Goal: Complete application form

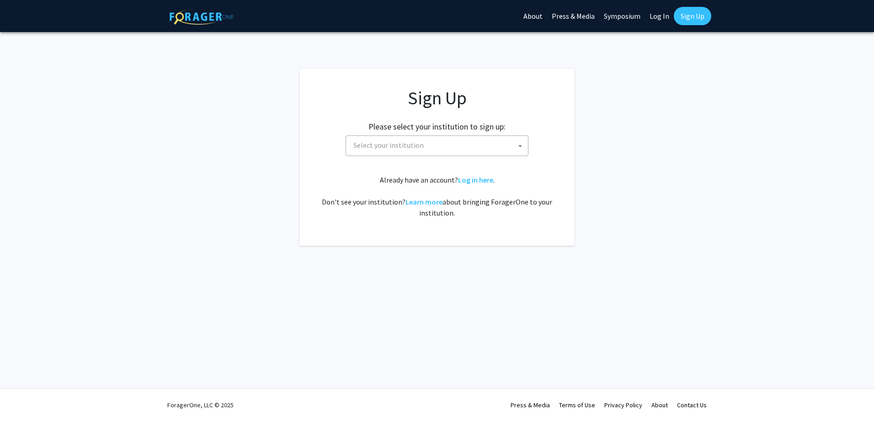
click at [514, 150] on span "Select your institution" at bounding box center [439, 145] width 178 height 19
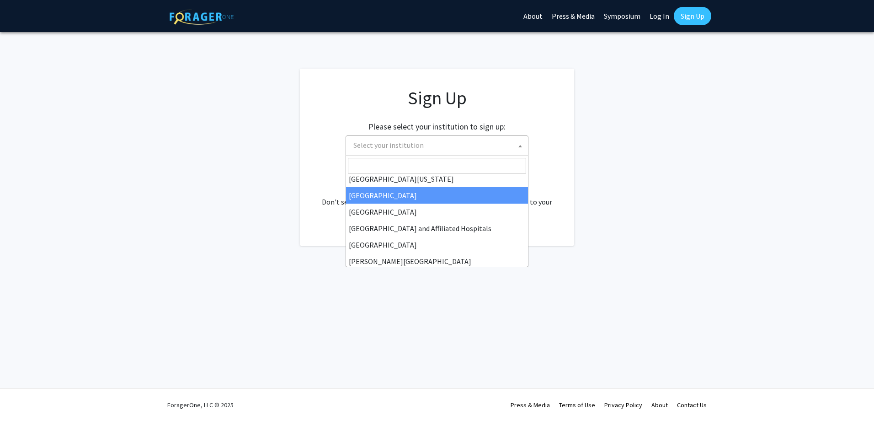
scroll to position [137, 0]
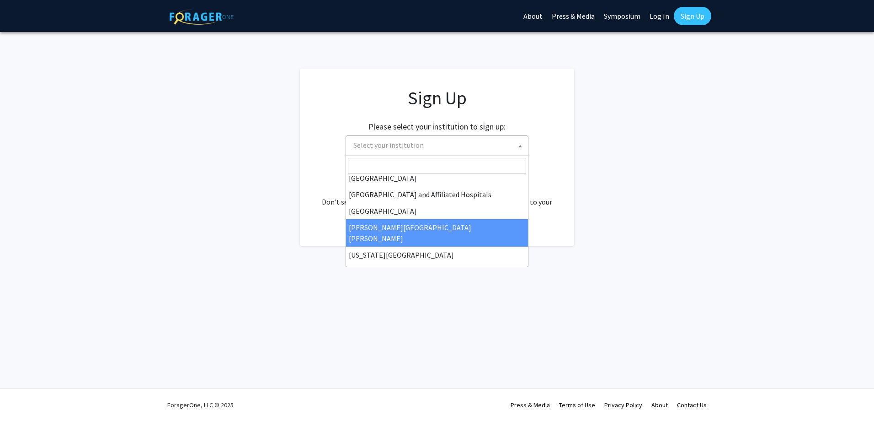
select select "1"
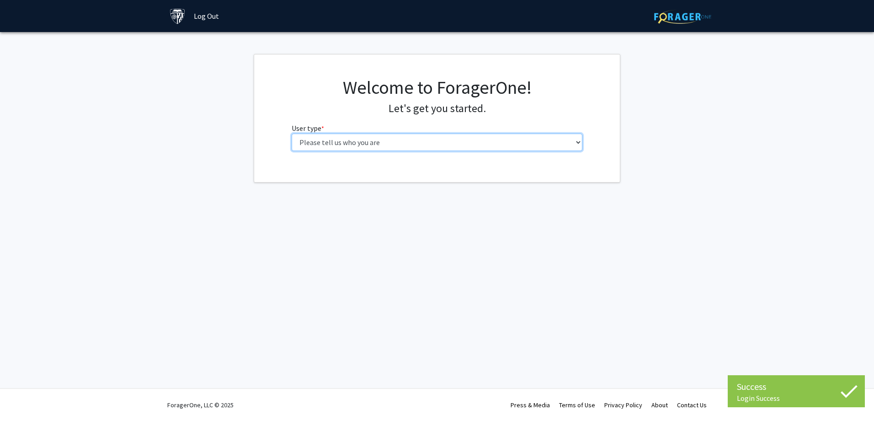
click at [517, 140] on select "Please tell us who you are Undergraduate Student Master's Student Doctoral Cand…" at bounding box center [437, 142] width 291 height 17
select select "2: masters"
click at [292, 134] on select "Please tell us who you are Undergraduate Student Master's Student Doctoral Cand…" at bounding box center [437, 142] width 291 height 17
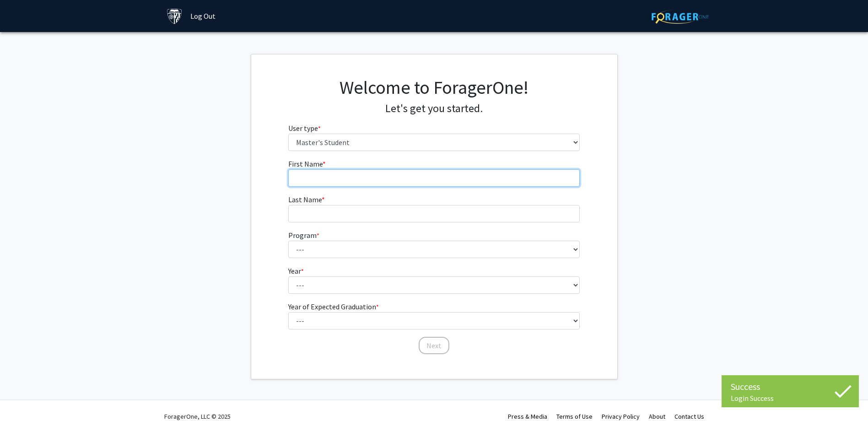
click at [413, 180] on input "First Name * required" at bounding box center [433, 177] width 291 height 17
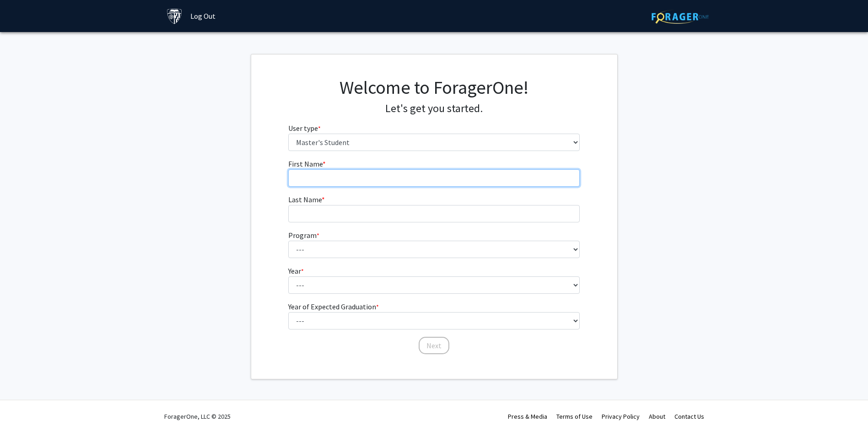
type input "Pat"
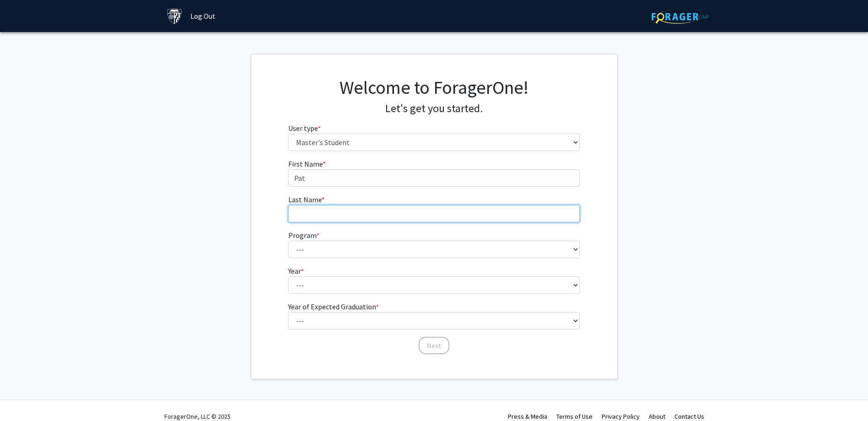
type input "[PERSON_NAME]"
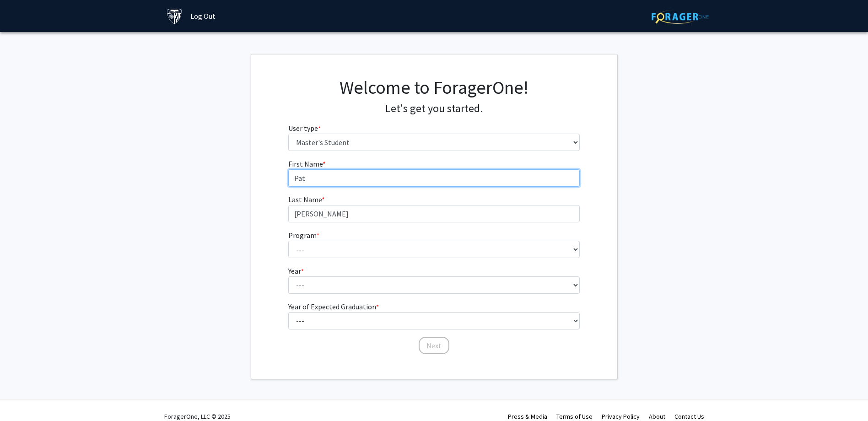
type input "[PERSON_NAME]"
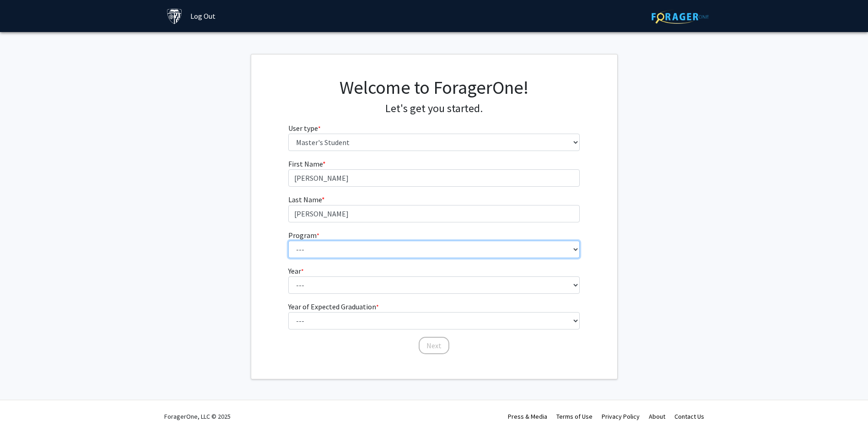
click at [352, 248] on select "--- Anatomy Education Applied and Computational Mathematics Applied Biomedical …" at bounding box center [433, 249] width 291 height 17
select select "29: 19"
click at [288, 241] on select "--- Anatomy Education Applied and Computational Mathematics Applied Biomedical …" at bounding box center [433, 249] width 291 height 17
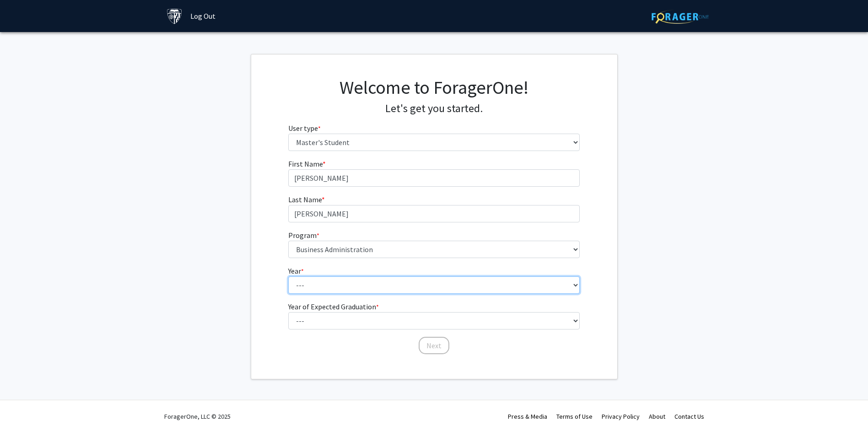
click at [359, 282] on select "--- First Year Second Year" at bounding box center [433, 284] width 291 height 17
select select "2: second_year"
click at [288, 276] on select "--- First Year Second Year" at bounding box center [433, 284] width 291 height 17
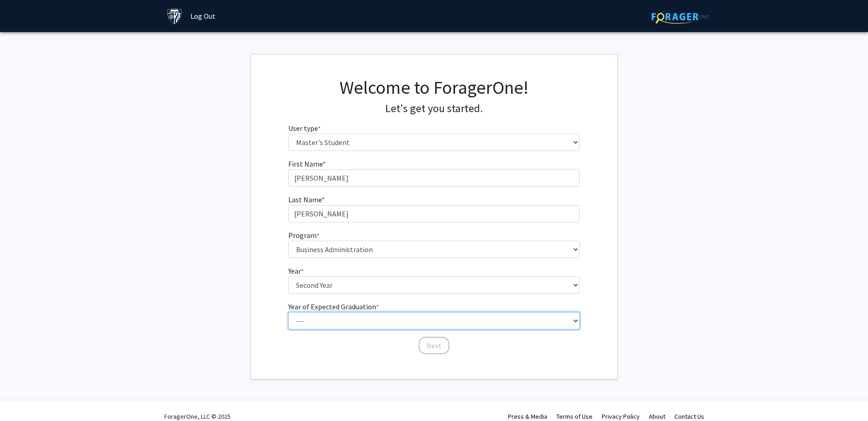
click at [340, 318] on select "--- 2025 2026 2027 2028 2029 2030 2031 2032 2033 2034" at bounding box center [433, 320] width 291 height 17
select select "2: 2026"
click at [288, 312] on select "--- 2025 2026 2027 2028 2029 2030 2031 2032 2033 2034" at bounding box center [433, 320] width 291 height 17
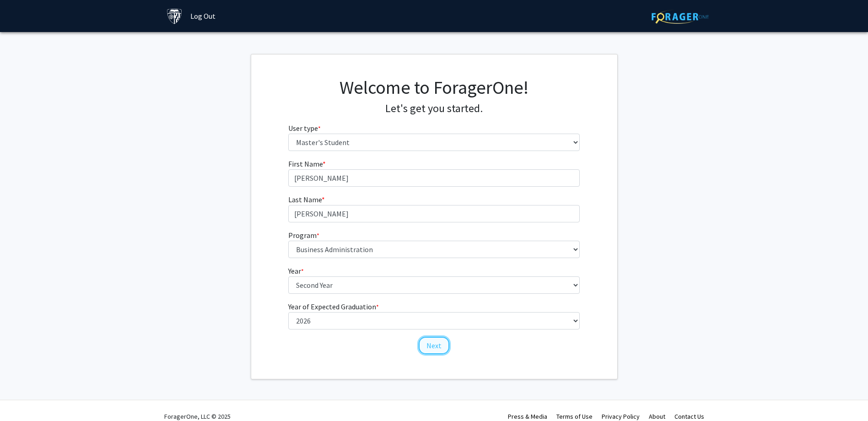
click at [436, 347] on button "Next" at bounding box center [433, 345] width 31 height 17
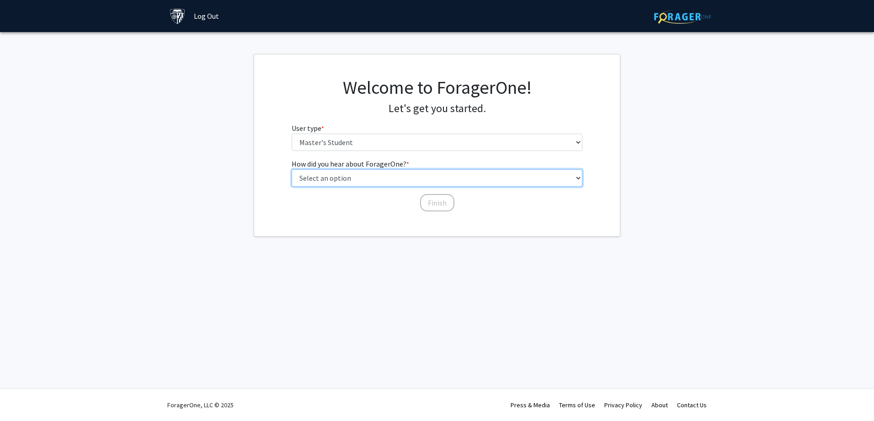
click at [525, 182] on select "Select an option Peer/student recommendation Faculty/staff recommendation Unive…" at bounding box center [437, 177] width 291 height 17
select select "3: university_website"
click at [292, 169] on select "Select an option Peer/student recommendation Faculty/staff recommendation Unive…" at bounding box center [437, 177] width 291 height 17
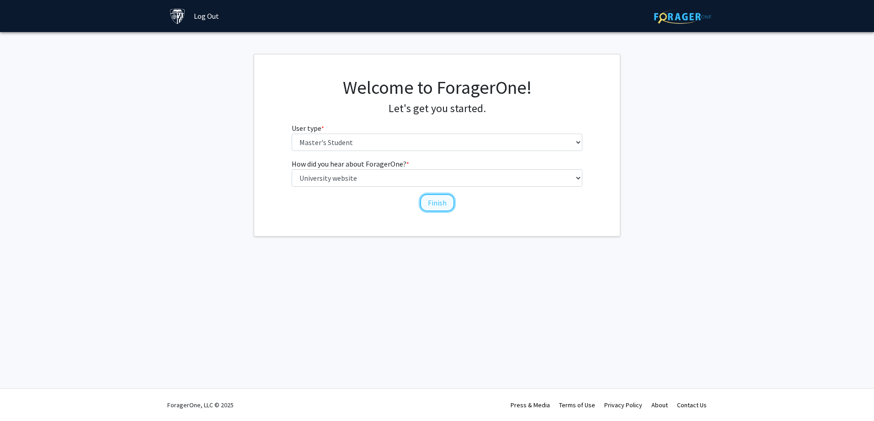
click at [440, 204] on button "Finish" at bounding box center [437, 202] width 34 height 17
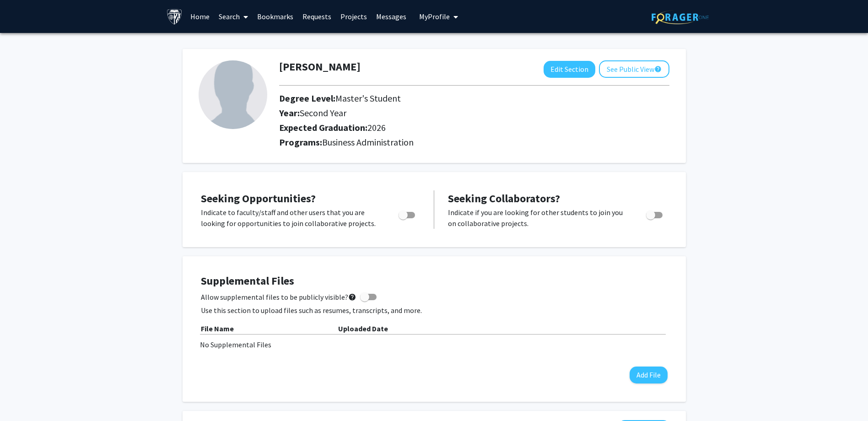
click at [257, 101] on img at bounding box center [232, 94] width 69 height 69
click at [569, 74] on button "Edit Section" at bounding box center [569, 69] width 52 height 17
select select "second_year"
select select "2026"
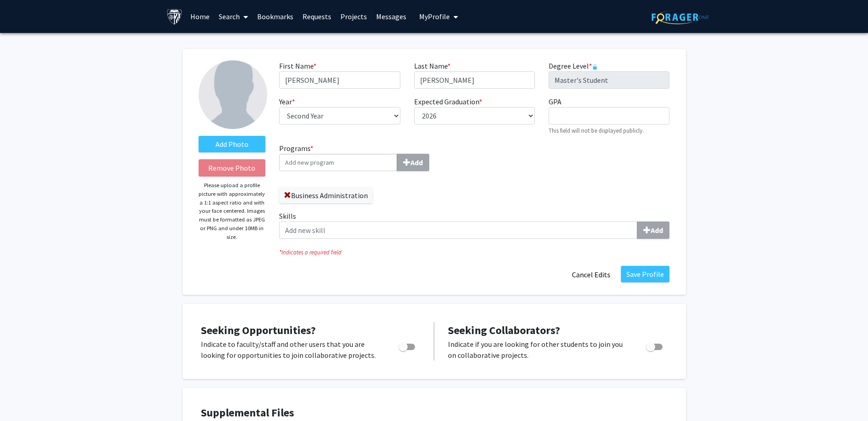
click at [247, 95] on img at bounding box center [232, 94] width 69 height 69
click at [238, 145] on label "Add Photo" at bounding box center [231, 144] width 67 height 16
click at [0, 0] on input "Add Photo" at bounding box center [0, 0] width 0 height 0
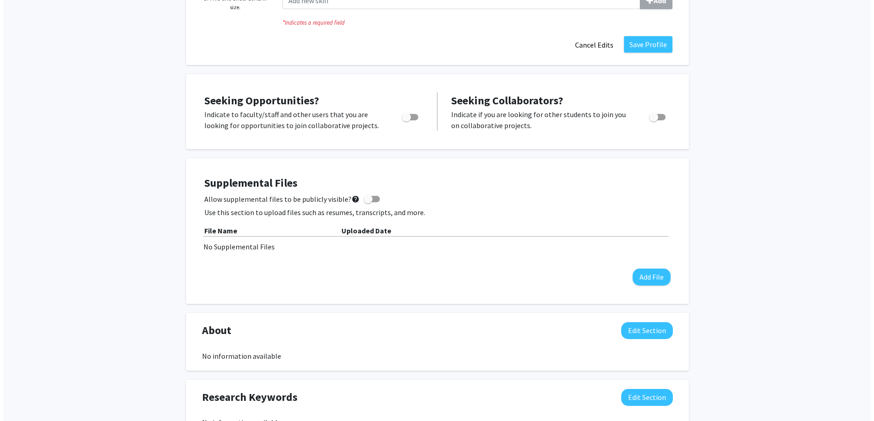
scroll to position [320, 0]
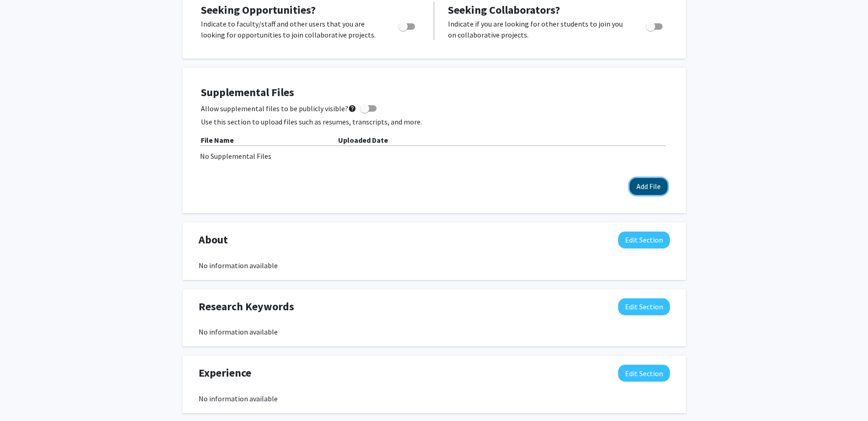
click at [658, 188] on button "Add File" at bounding box center [648, 186] width 38 height 17
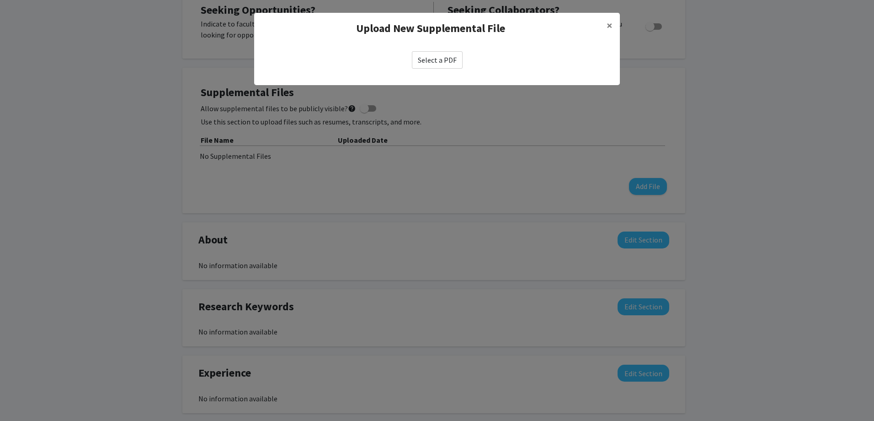
click at [452, 65] on label "Select a PDF" at bounding box center [437, 59] width 51 height 17
click at [0, 0] on input "Select a PDF" at bounding box center [0, 0] width 0 height 0
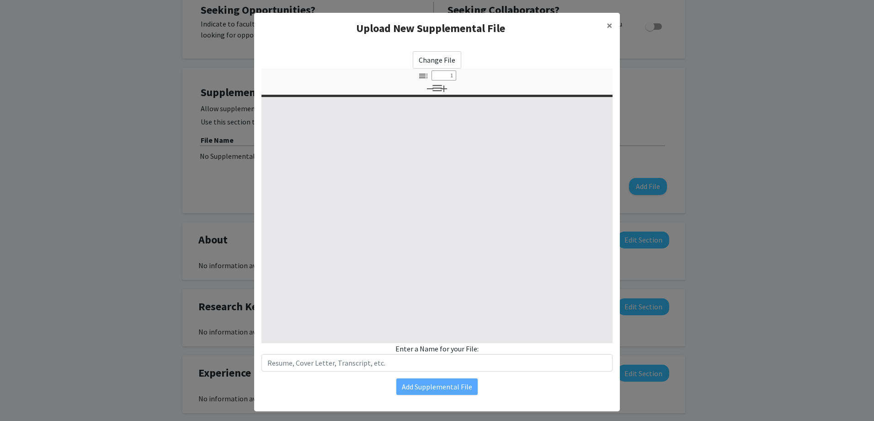
select select "custom"
type input "0"
select select "custom"
type input "1"
select select "auto"
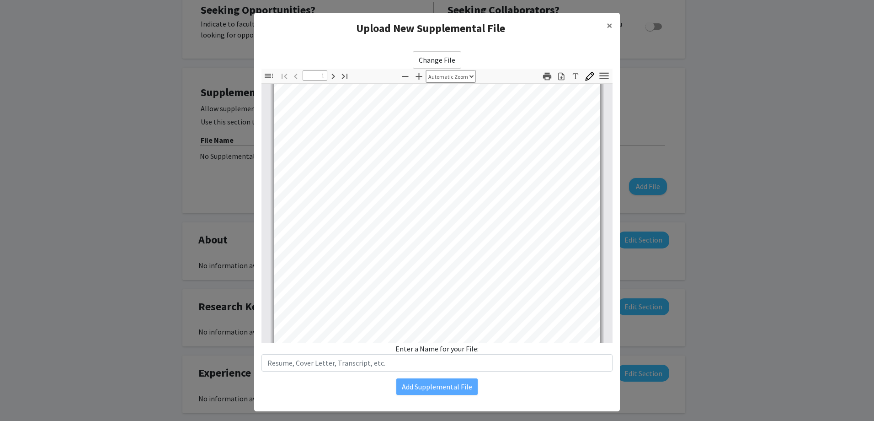
scroll to position [138, 0]
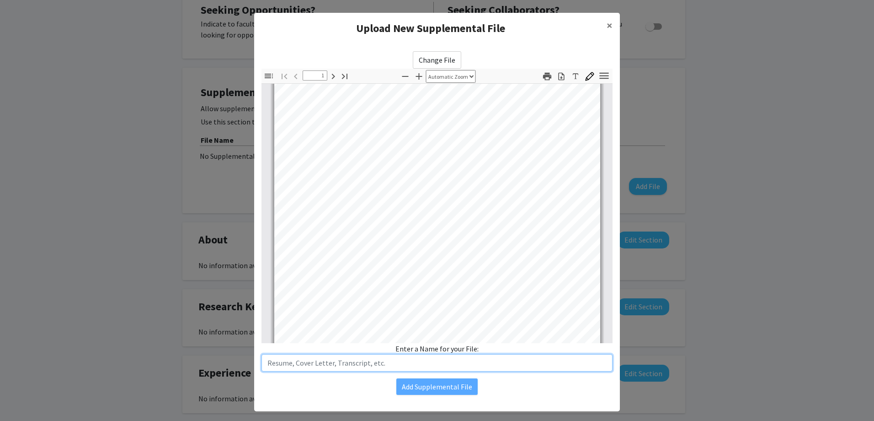
click at [325, 359] on input "text" at bounding box center [437, 362] width 351 height 17
type input "Resume"
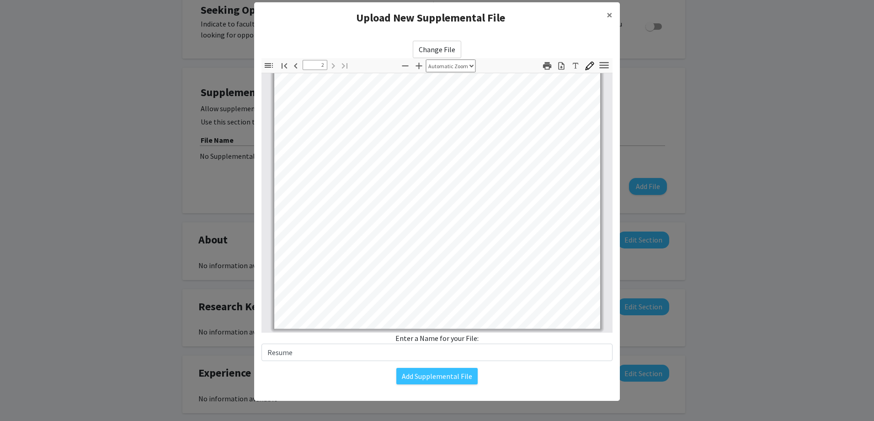
scroll to position [12, 0]
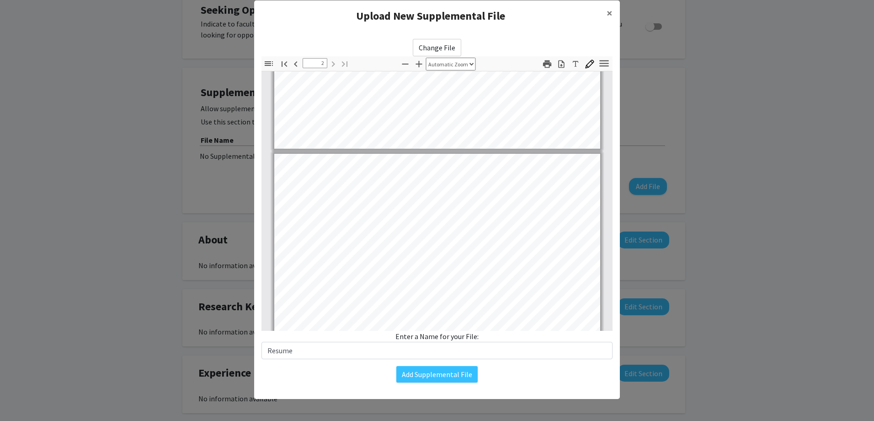
type input "1"
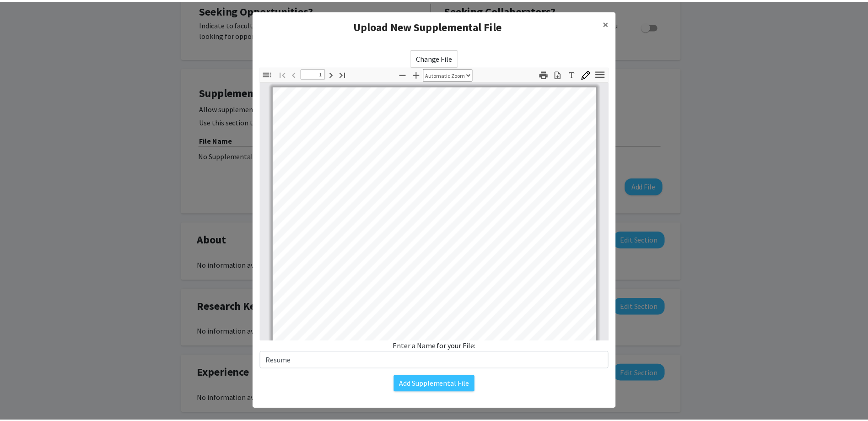
scroll to position [0, 0]
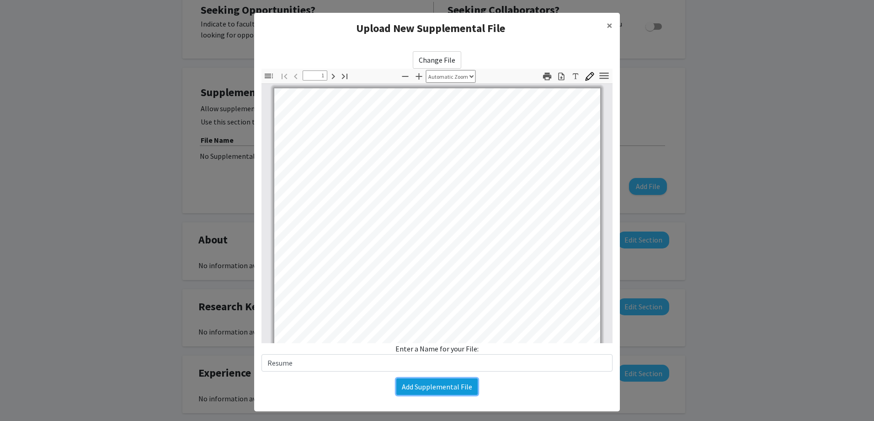
click at [429, 381] on button "Add Supplemental File" at bounding box center [437, 386] width 81 height 16
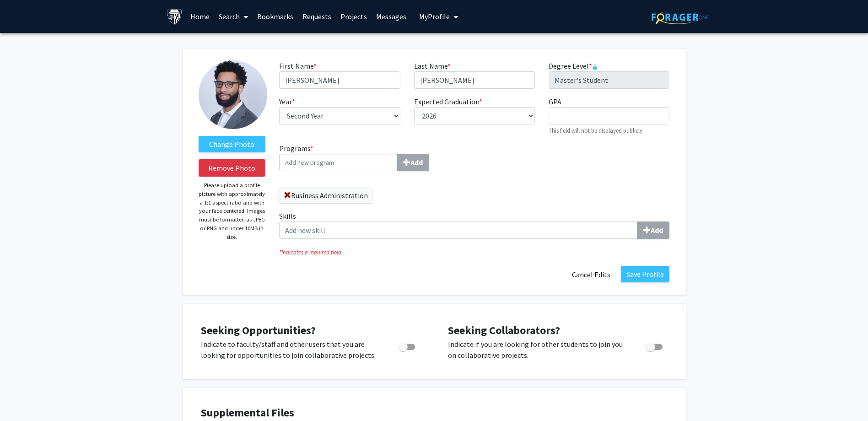
click at [239, 16] on link "Search" at bounding box center [233, 16] width 38 height 32
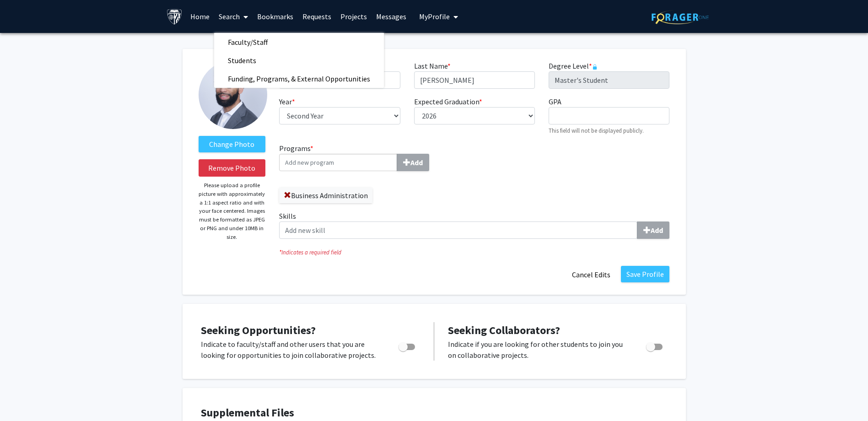
click at [194, 15] on link "Home" at bounding box center [200, 16] width 28 height 32
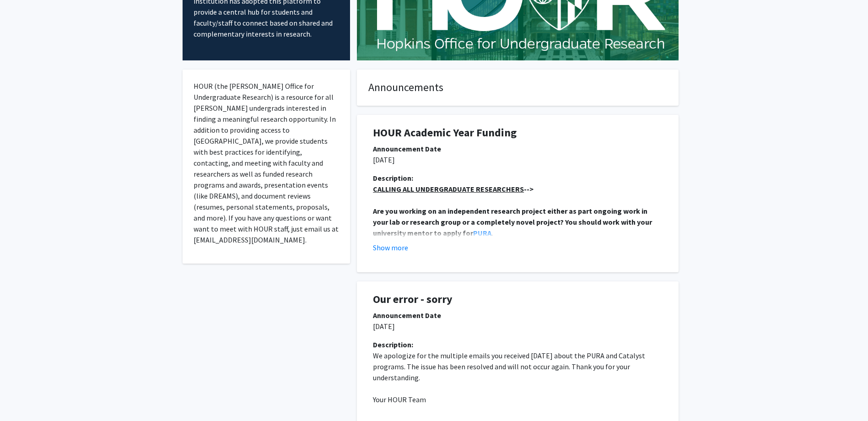
scroll to position [137, 0]
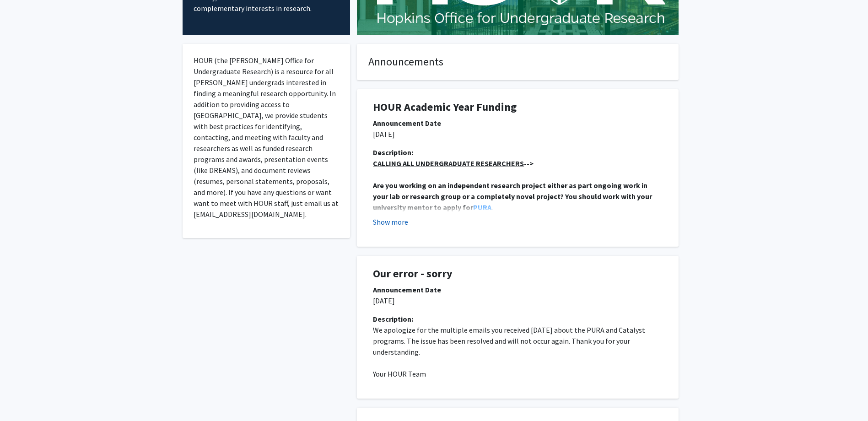
click at [390, 220] on button "Show more" at bounding box center [390, 221] width 35 height 11
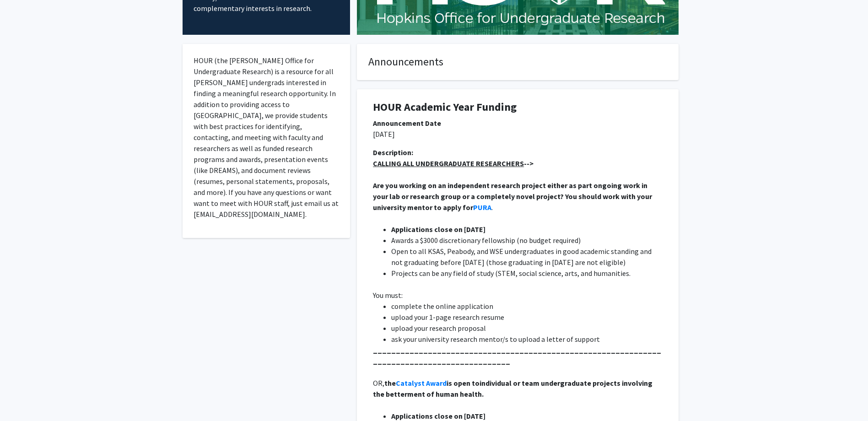
scroll to position [0, 0]
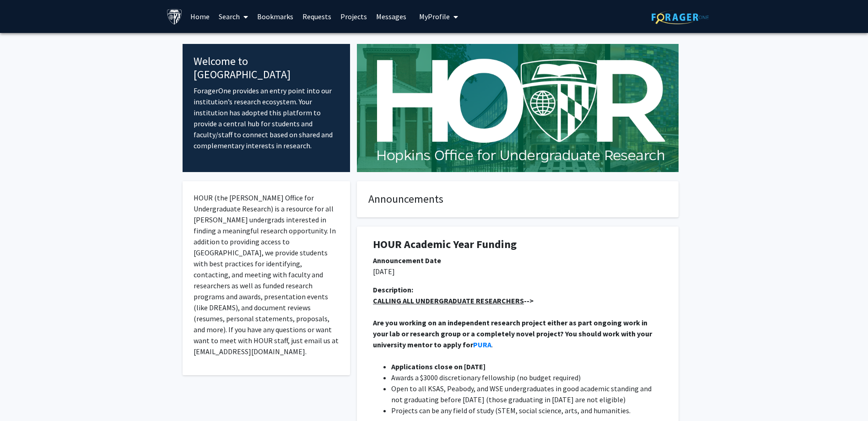
click at [239, 19] on link "Search" at bounding box center [233, 16] width 38 height 32
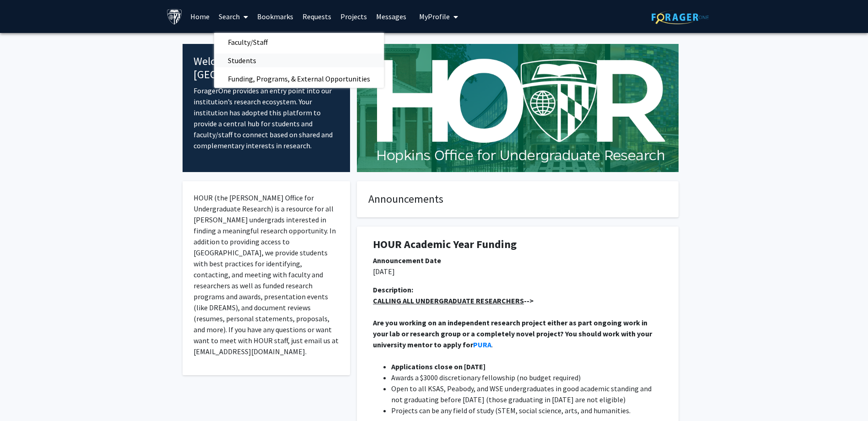
click at [244, 61] on span "Students" at bounding box center [242, 60] width 56 height 18
